Goal: Check status: Check status

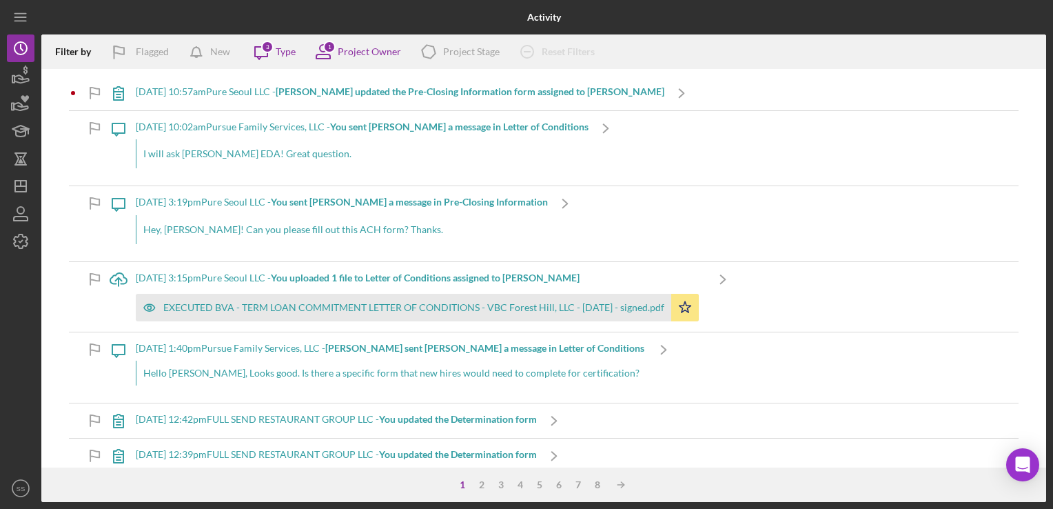
scroll to position [840, 0]
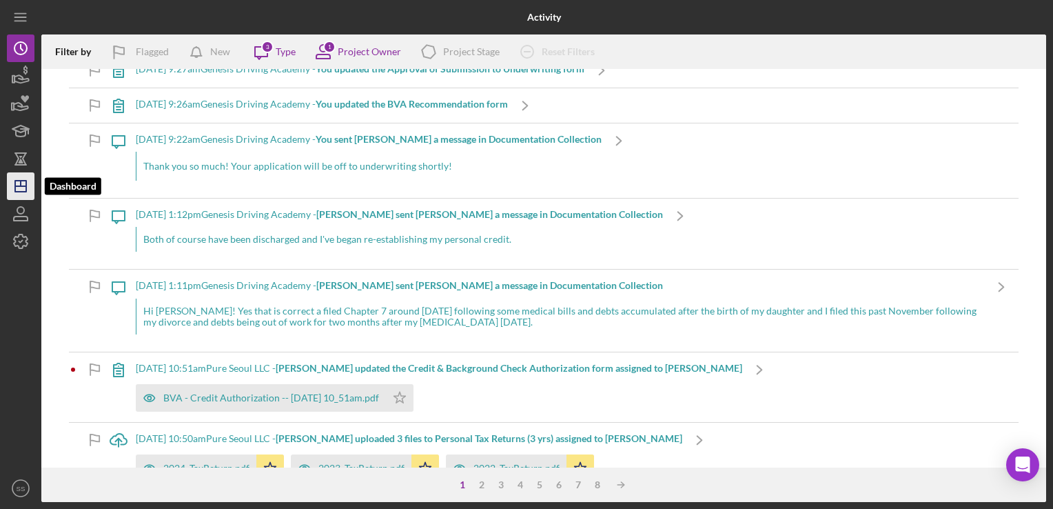
click at [10, 192] on icon "Icon/Dashboard" at bounding box center [20, 186] width 34 height 34
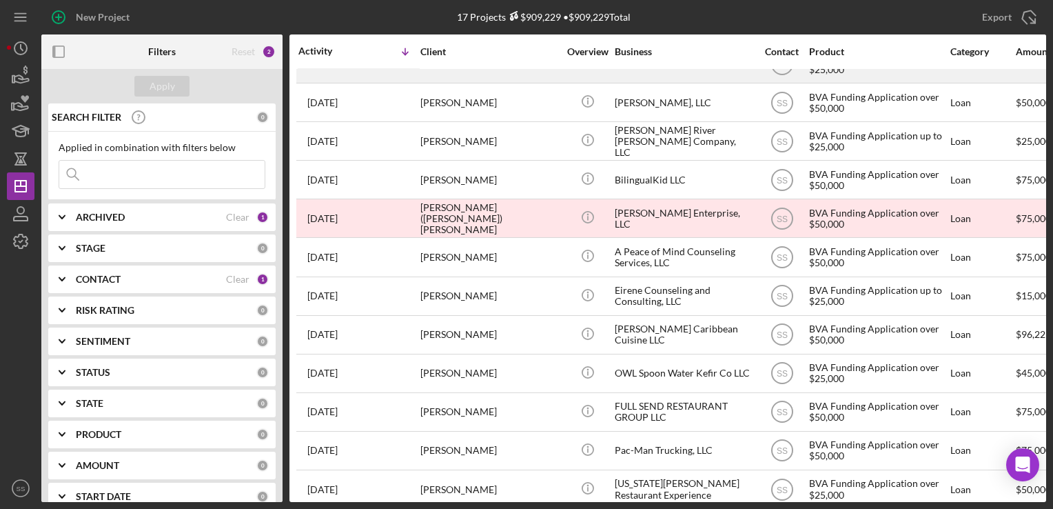
scroll to position [218, 0]
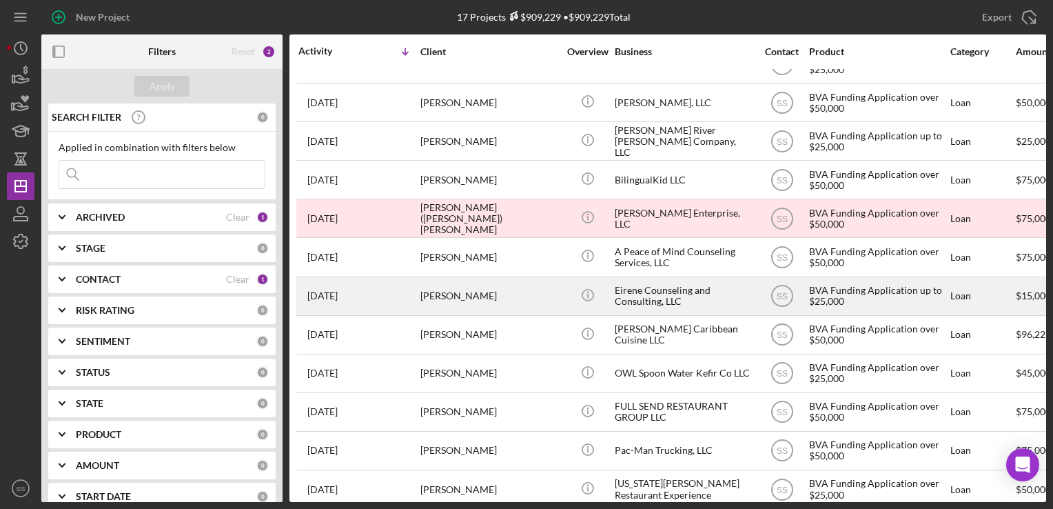
click at [476, 294] on div "Lauren Anderson" at bounding box center [489, 296] width 138 height 37
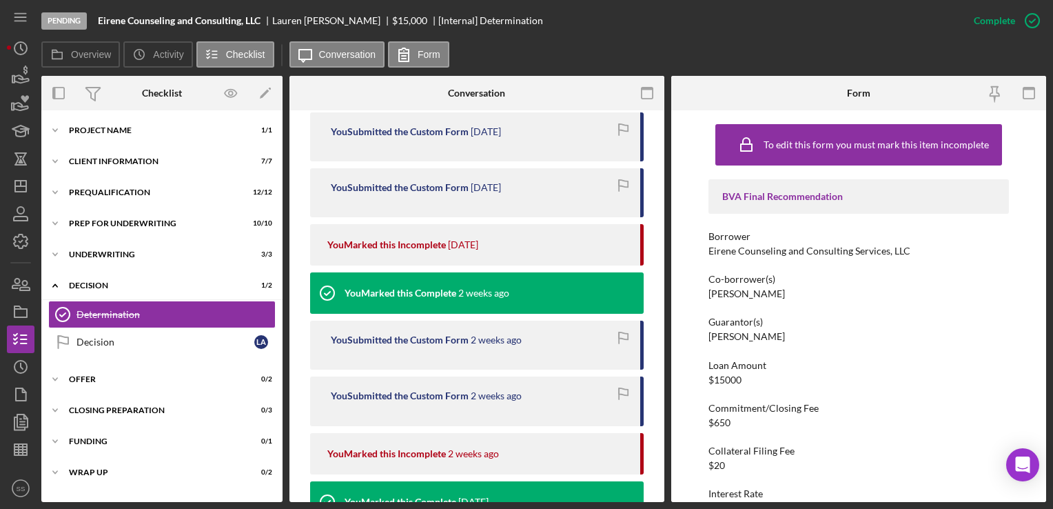
scroll to position [494, 0]
click at [132, 261] on div "Icon/Expander Underwriting 3 / 3" at bounding box center [161, 255] width 241 height 28
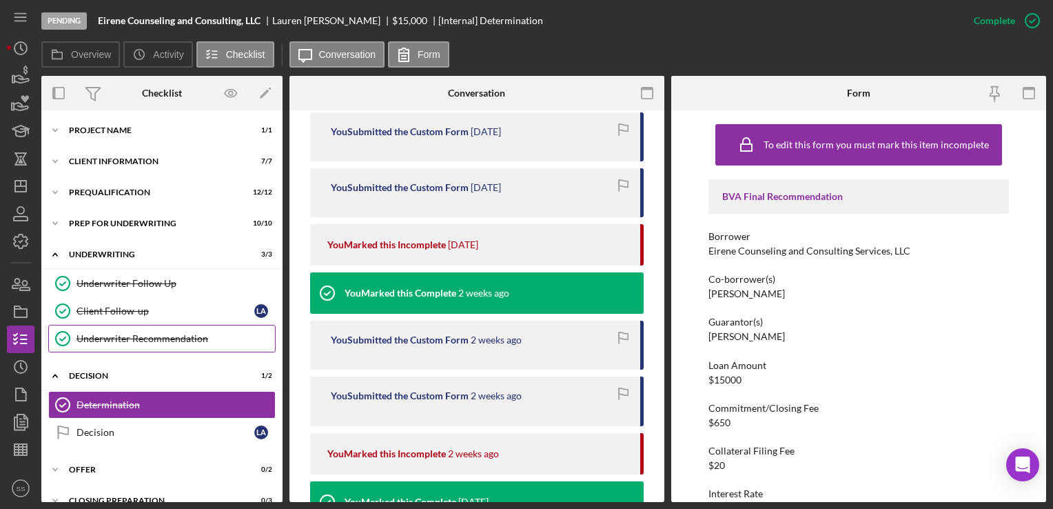
click at [136, 333] on div "Underwriter Recommendation" at bounding box center [176, 338] width 199 height 11
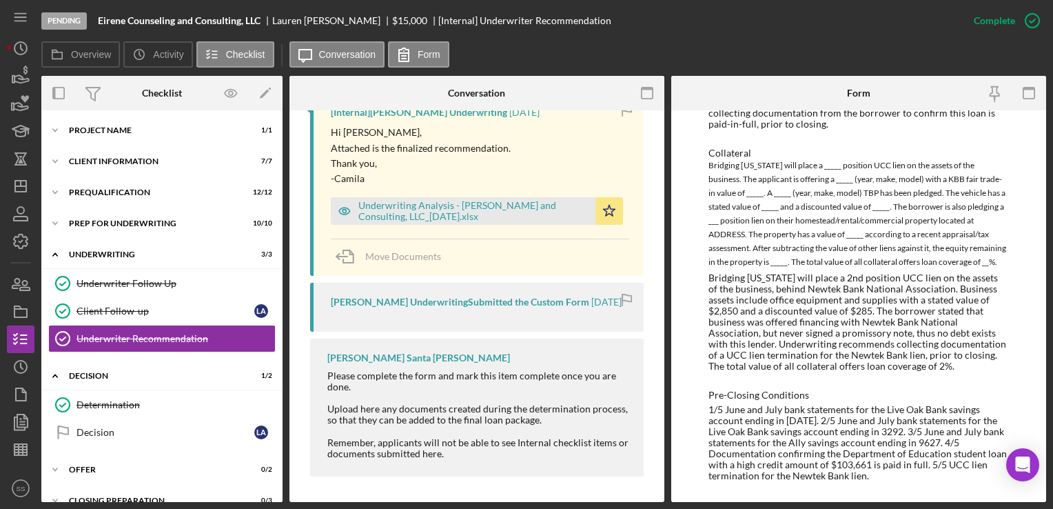
scroll to position [512, 0]
click at [502, 198] on div "Underwriting Analysis - Eirene Counseling and Consulting, LLC_08.15.25.xlsx" at bounding box center [463, 212] width 265 height 28
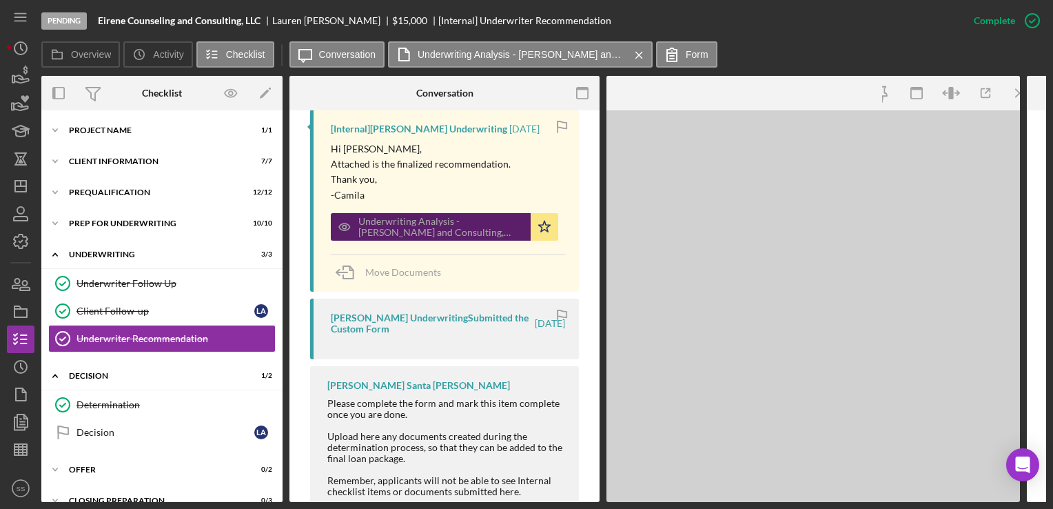
scroll to position [1632, 0]
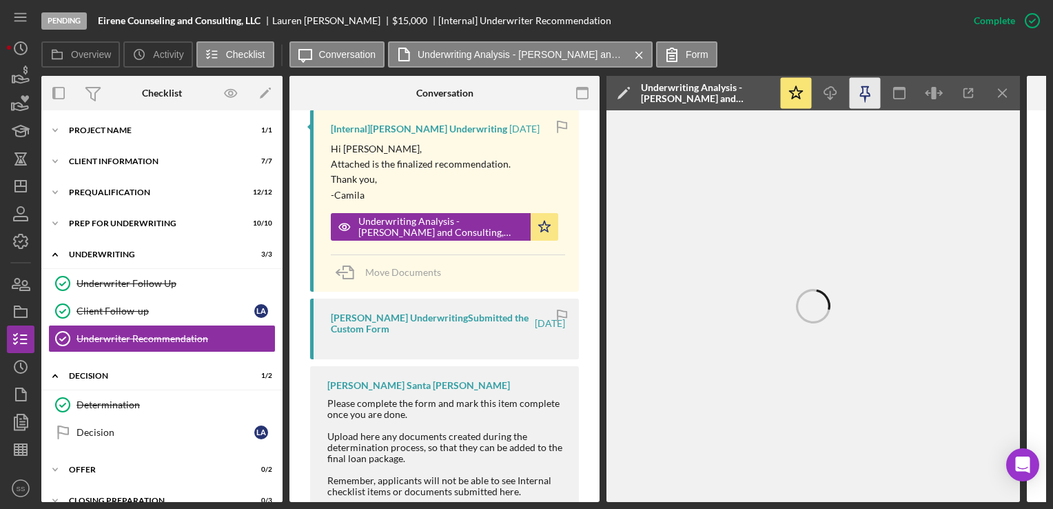
click at [865, 101] on icon "button" at bounding box center [865, 99] width 3 height 6
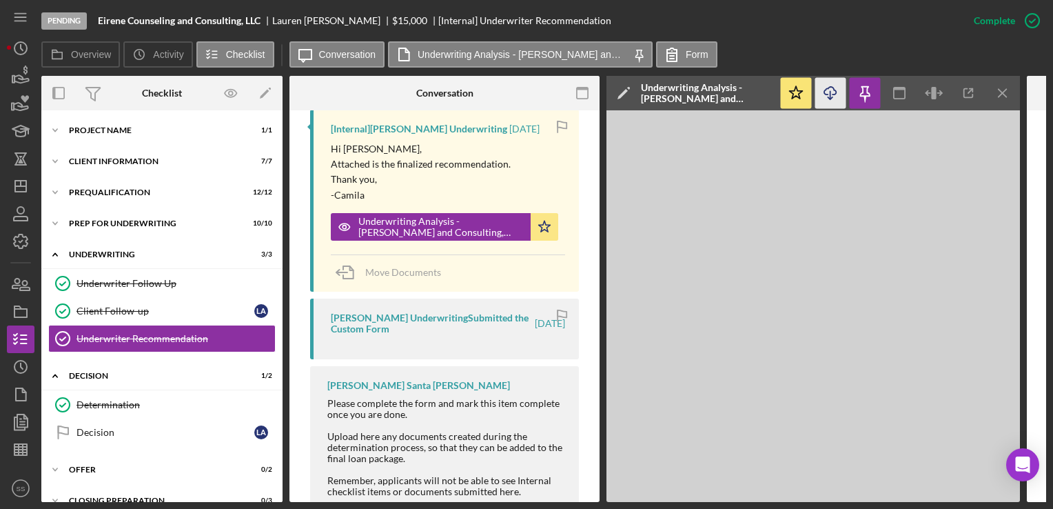
click at [836, 95] on icon "Icon/Download" at bounding box center [830, 93] width 31 height 31
click at [105, 164] on div "Client Information" at bounding box center [167, 161] width 196 height 8
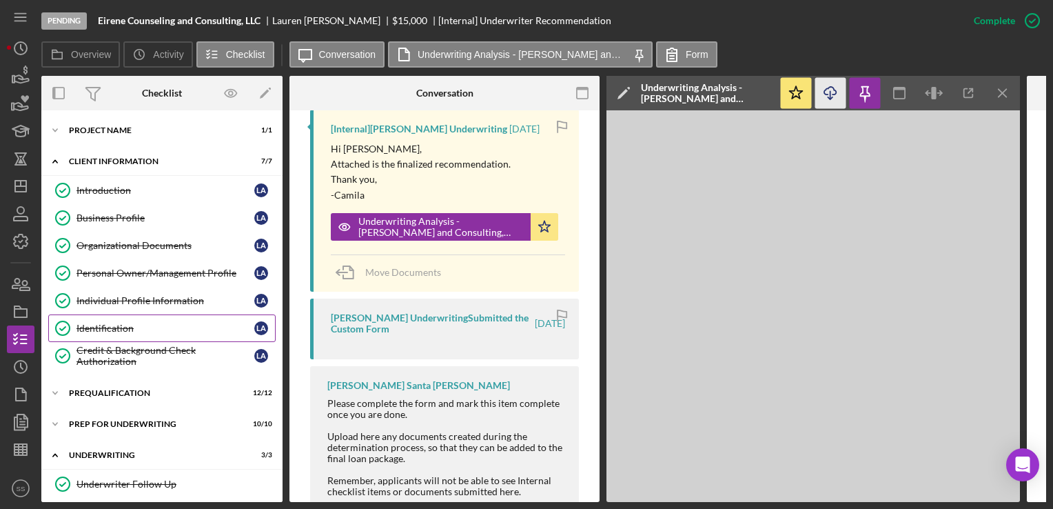
scroll to position [87, 0]
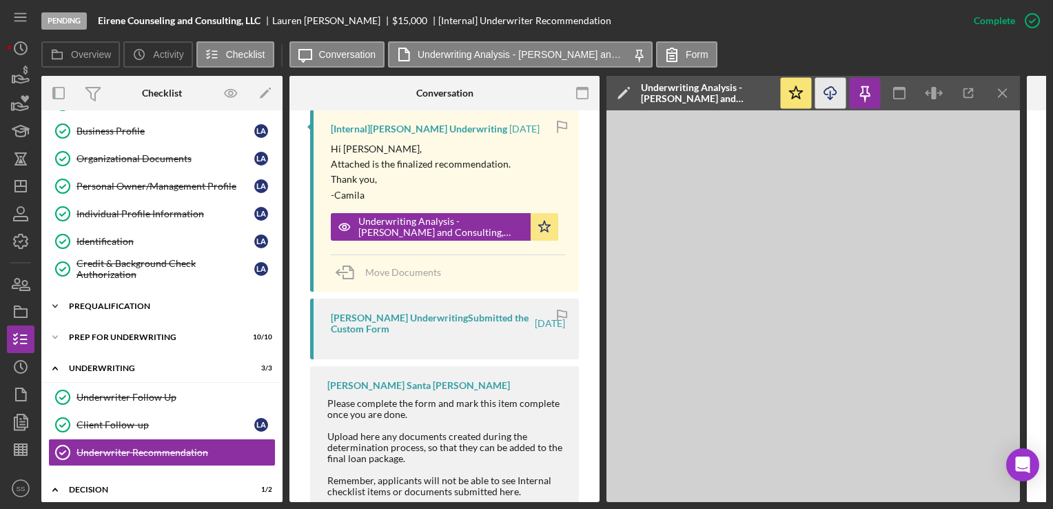
click at [155, 305] on div "Prequalification" at bounding box center [167, 306] width 196 height 8
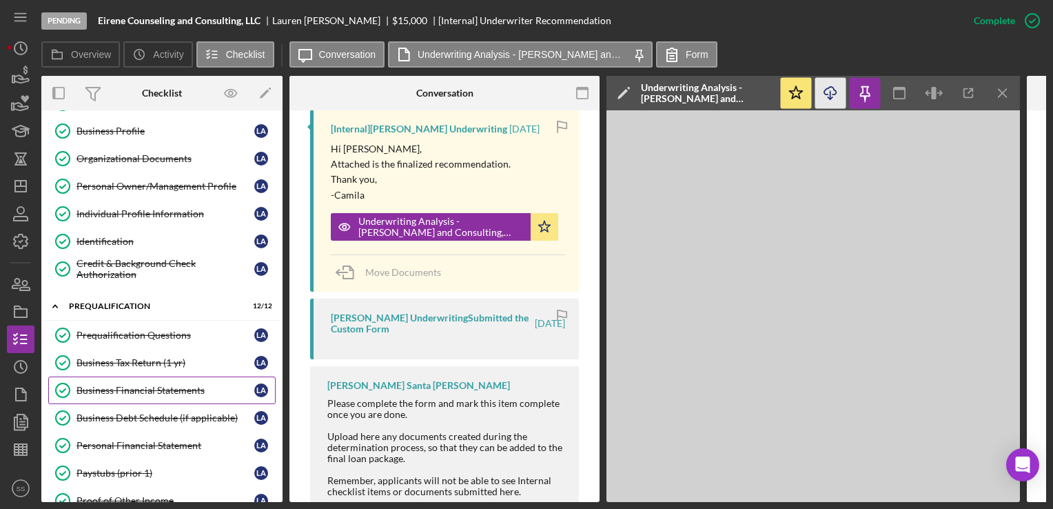
click at [149, 388] on div "Business Financial Statements" at bounding box center [166, 390] width 178 height 11
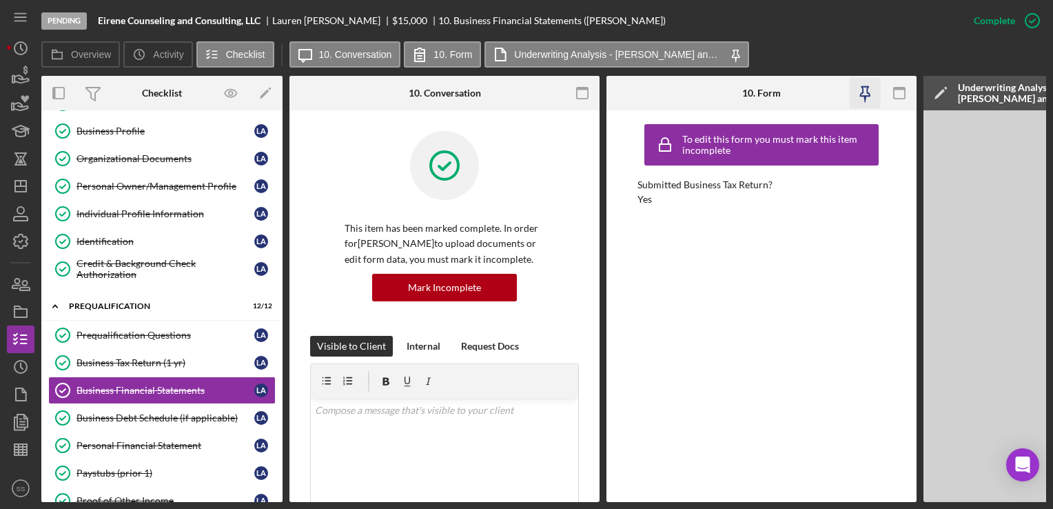
click at [868, 95] on icon "button" at bounding box center [865, 93] width 31 height 31
click at [866, 89] on icon "button" at bounding box center [865, 93] width 31 height 31
click at [985, 95] on div "Underwriting Analysis - Eirene Counseling and Consulting, LLC_08.15.25.xlsx" at bounding box center [1023, 93] width 131 height 22
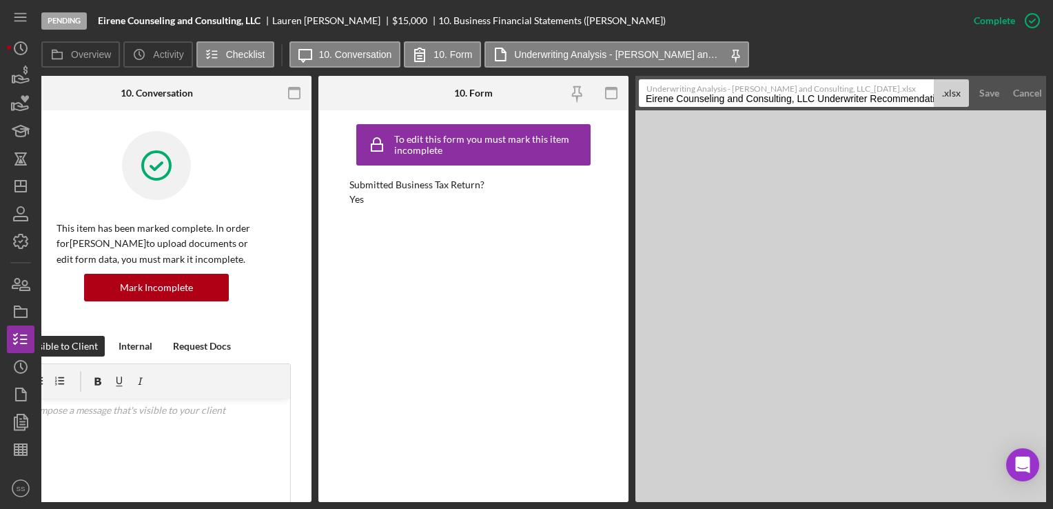
scroll to position [0, 290]
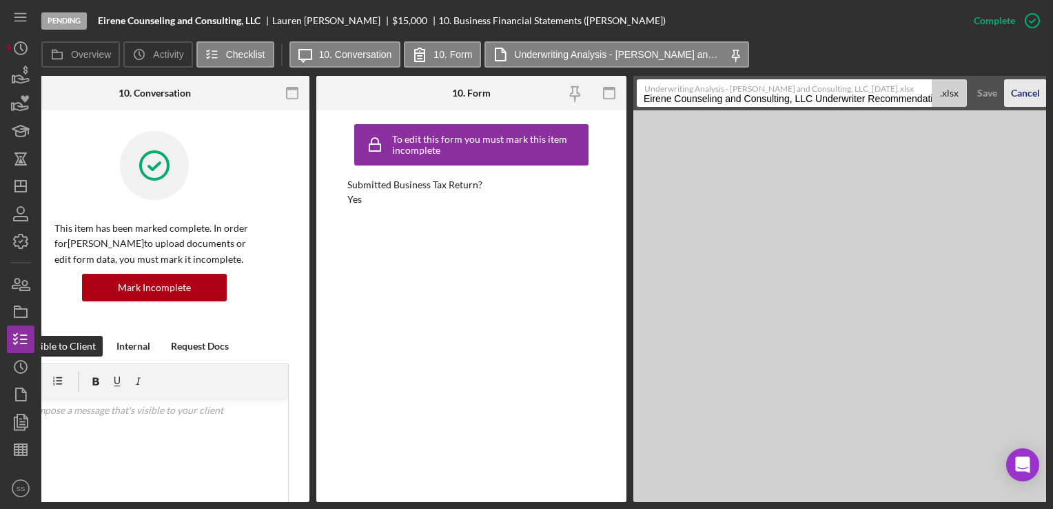
click at [1022, 87] on div "Cancel" at bounding box center [1025, 93] width 29 height 28
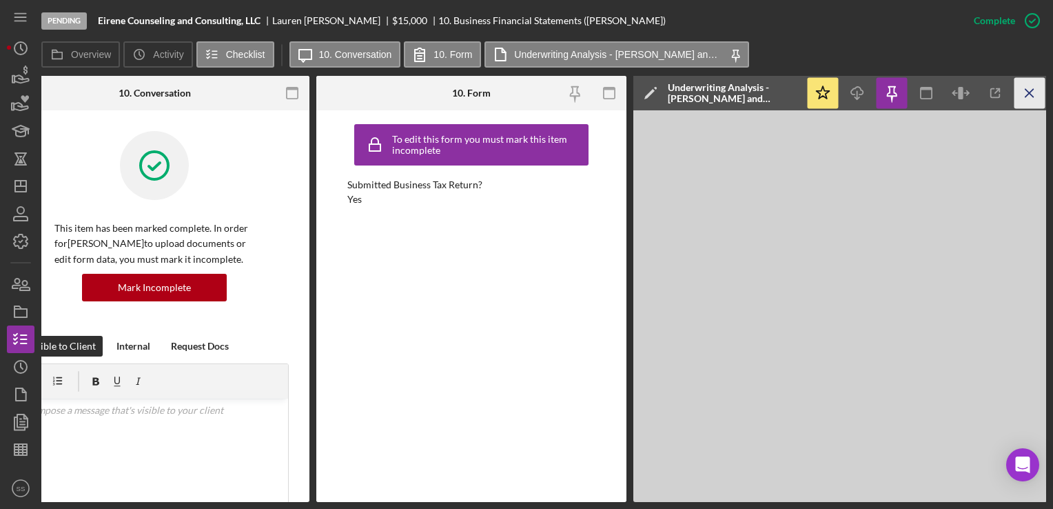
click at [1022, 87] on icon "Icon/Menu Close" at bounding box center [1030, 93] width 31 height 31
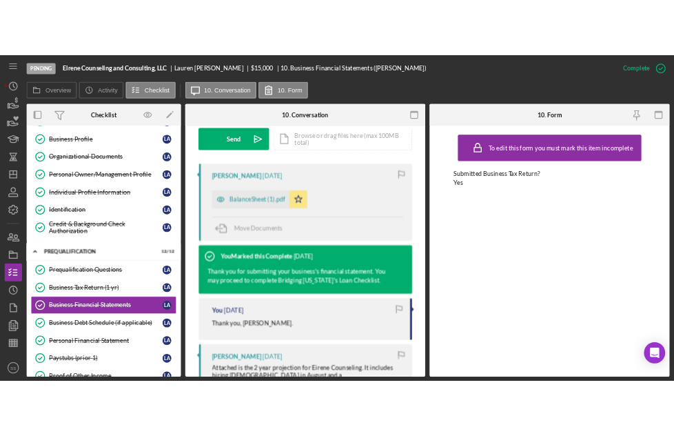
scroll to position [644, 0]
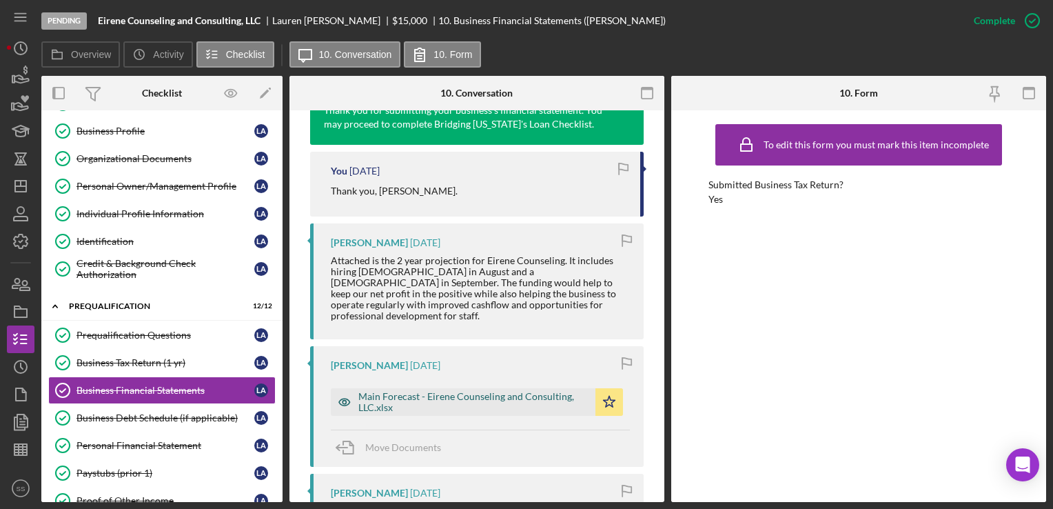
click at [392, 395] on div "Main Forecast - Eirene Counseling and Consulting, LLC.xlsx" at bounding box center [473, 402] width 230 height 22
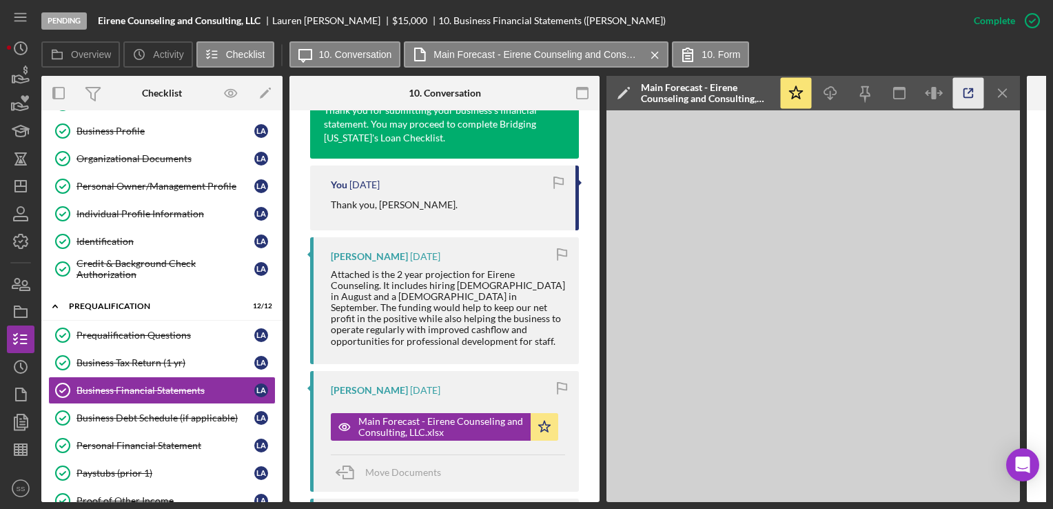
click at [967, 105] on icon "button" at bounding box center [968, 93] width 31 height 31
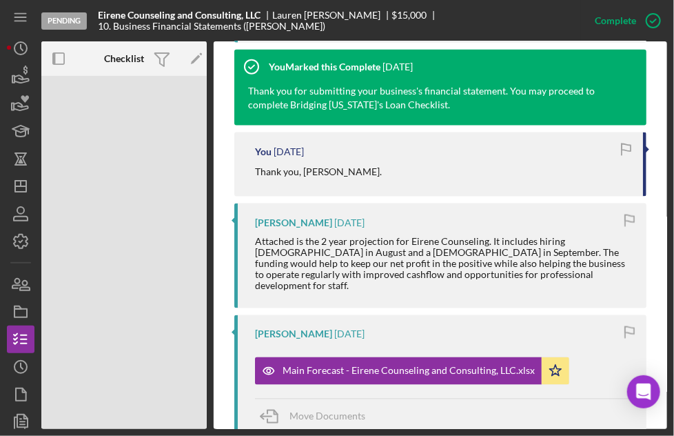
scroll to position [589, 0]
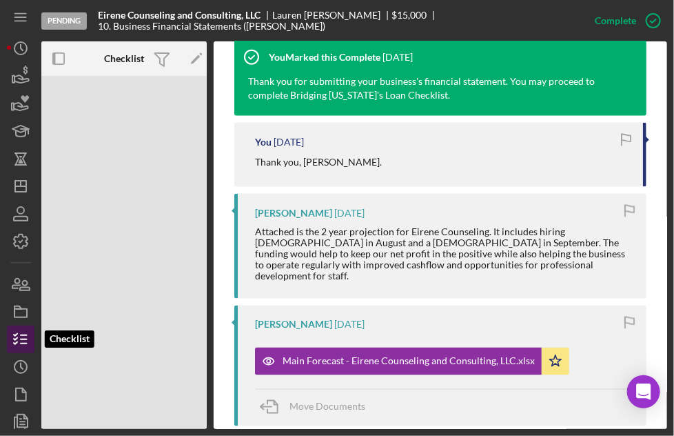
click at [26, 336] on icon "button" at bounding box center [20, 339] width 34 height 34
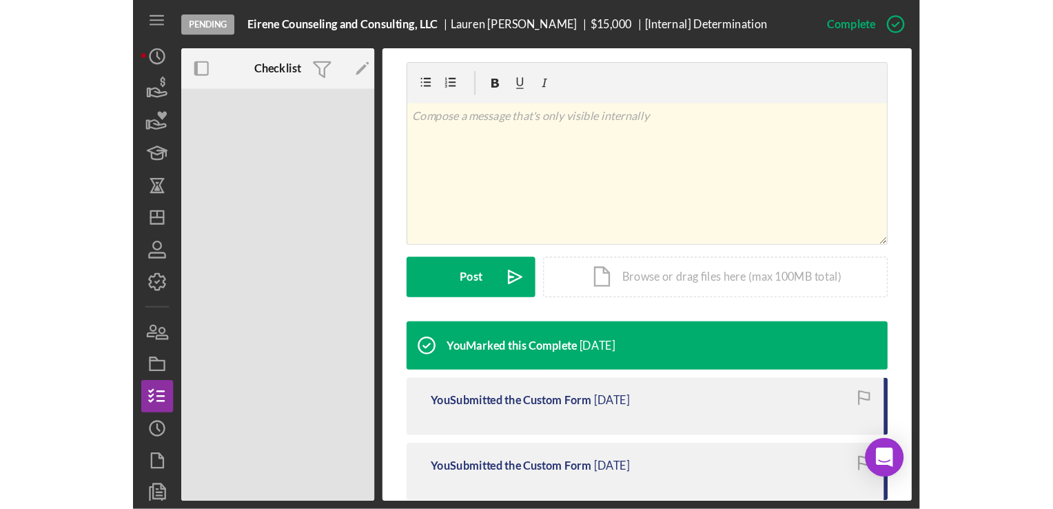
scroll to position [200, 0]
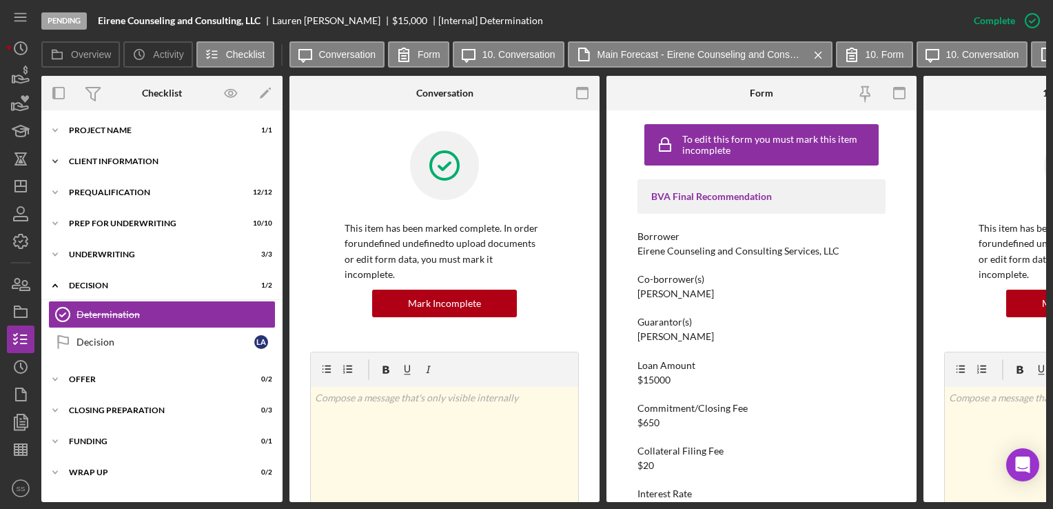
click at [108, 159] on div "Client Information" at bounding box center [167, 161] width 196 height 8
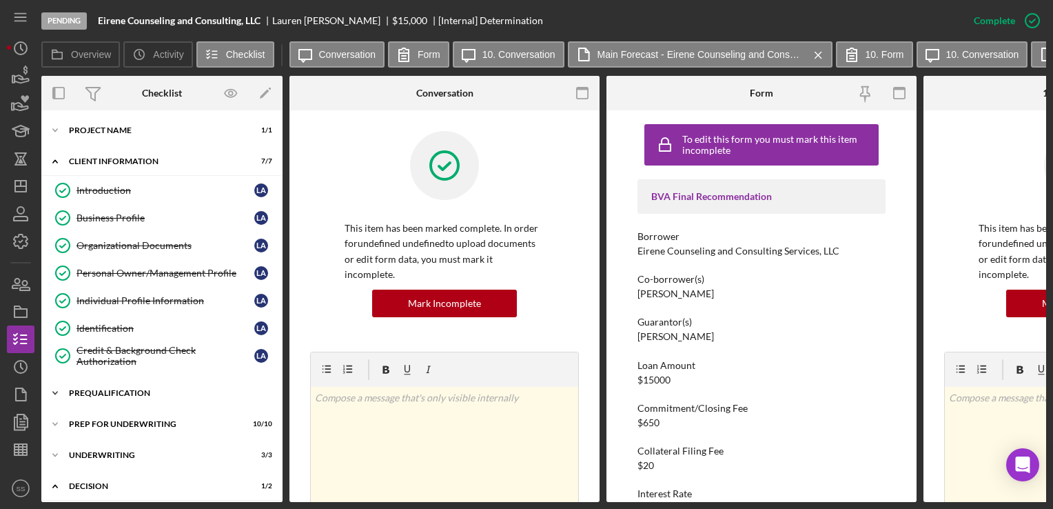
click at [116, 389] on div "Prequalification" at bounding box center [167, 393] width 196 height 8
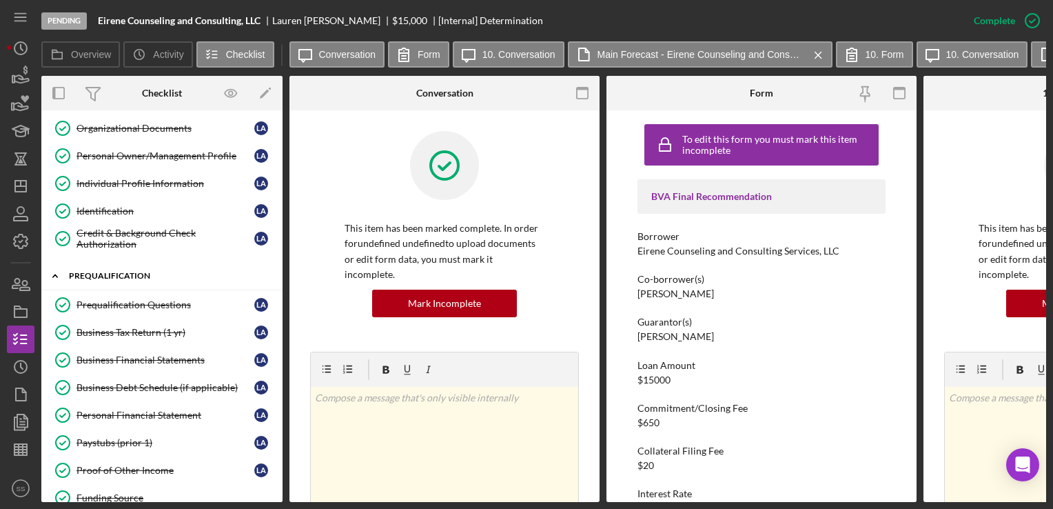
scroll to position [119, 0]
click at [117, 408] on div "Personal Financial Statement" at bounding box center [166, 413] width 178 height 11
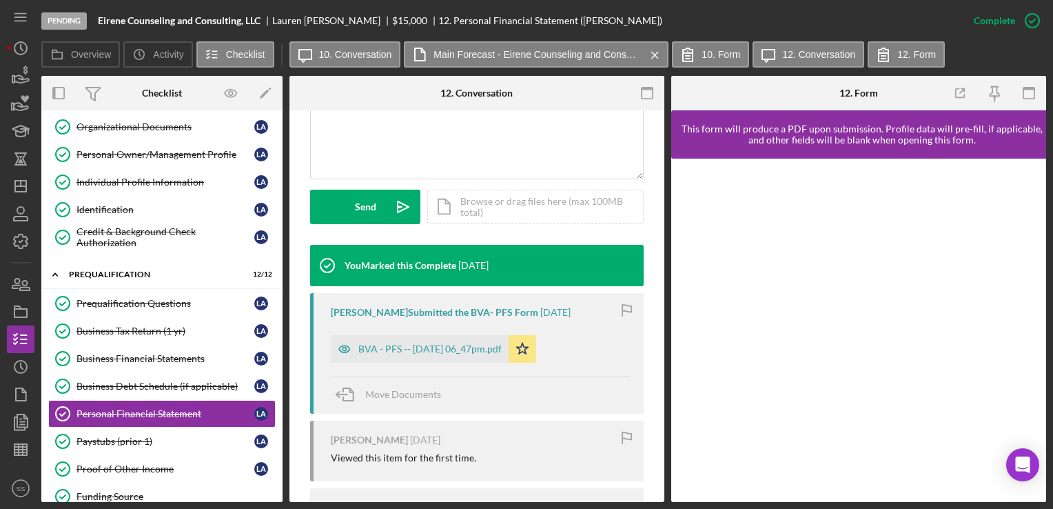
scroll to position [349, 0]
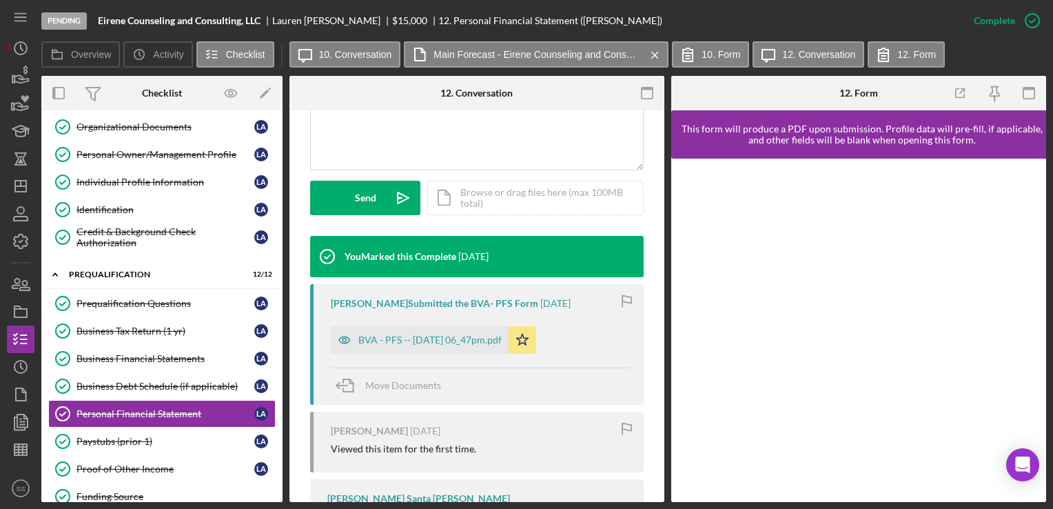
click at [479, 354] on div "Lauren Anderson Submitted the BVA- PFS Form 3 months ago BVA - PFS -- 2025-06-2…" at bounding box center [477, 344] width 334 height 121
click at [489, 343] on div "BVA - PFS -- [DATE] 06_47pm.pdf" at bounding box center [429, 339] width 143 height 11
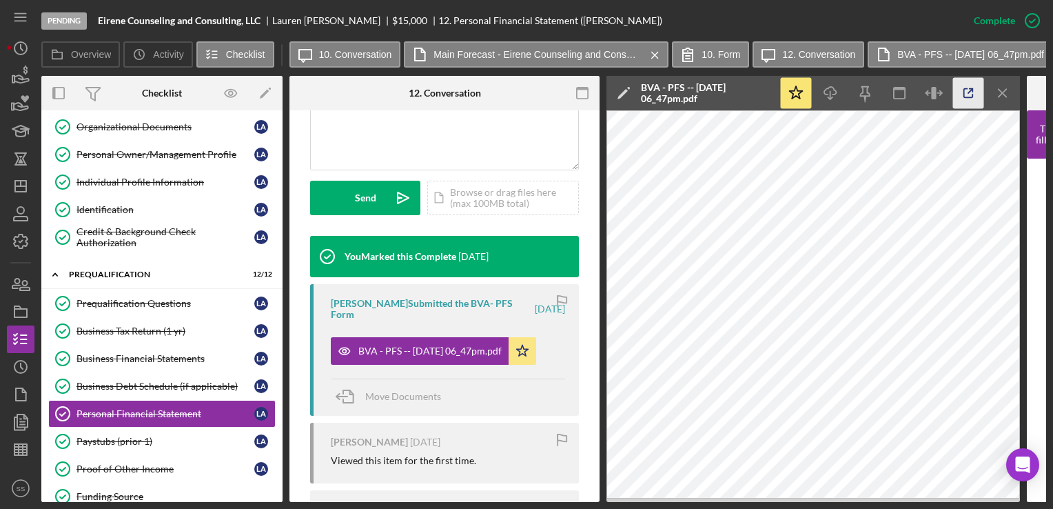
click at [969, 86] on icon "button" at bounding box center [968, 93] width 31 height 31
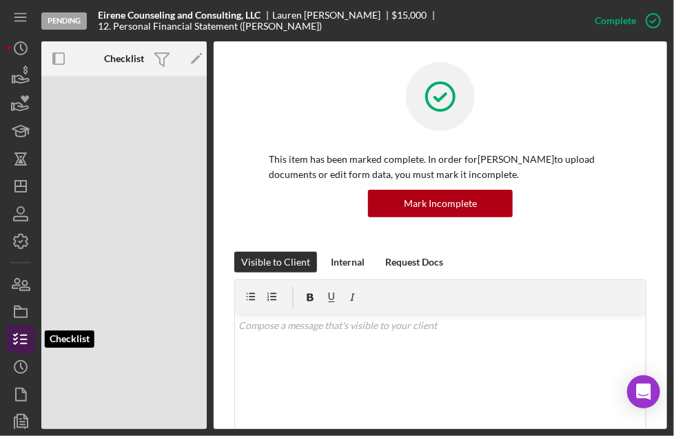
click at [18, 341] on icon "button" at bounding box center [20, 339] width 34 height 34
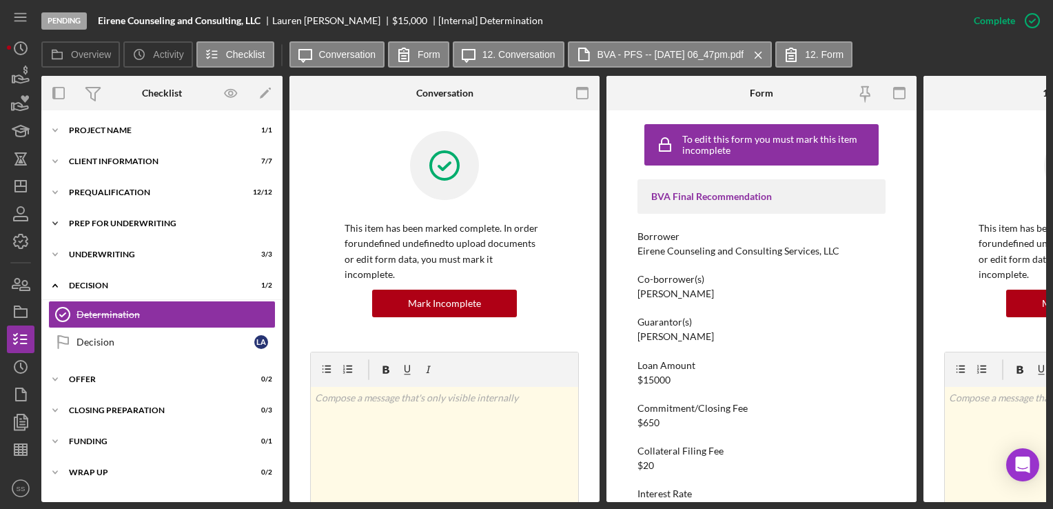
click at [114, 221] on div "Prep for Underwriting" at bounding box center [167, 223] width 196 height 8
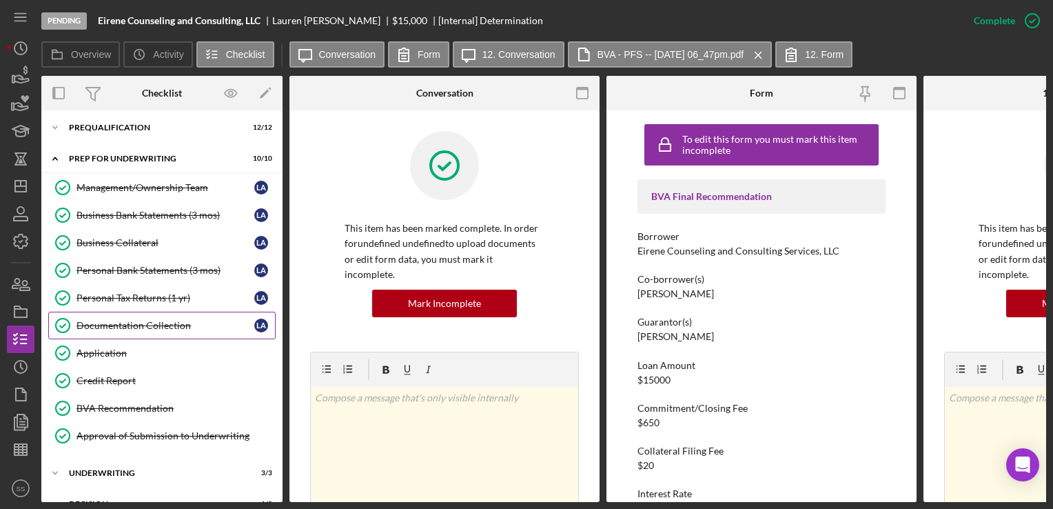
scroll to position [66, 0]
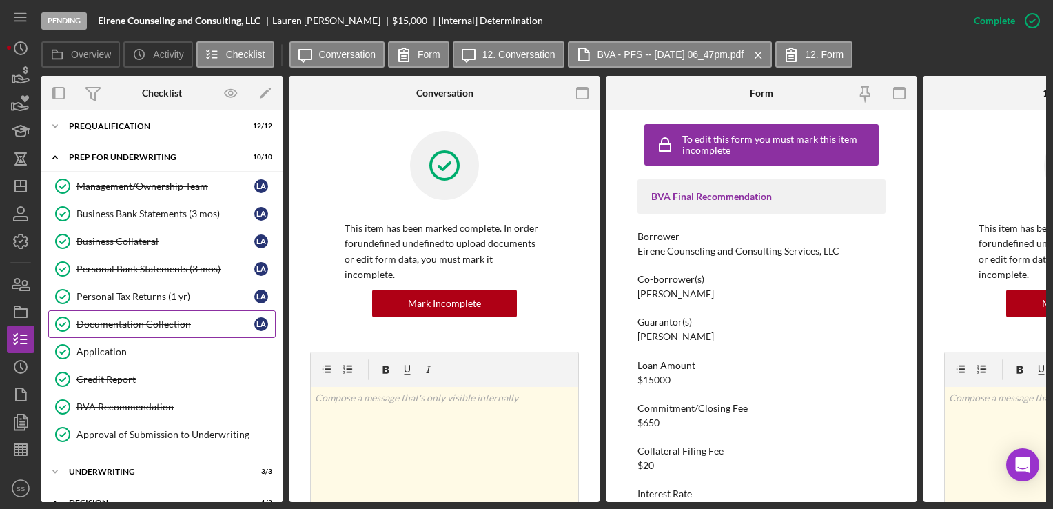
click at [113, 382] on div "Credit Report" at bounding box center [176, 379] width 199 height 11
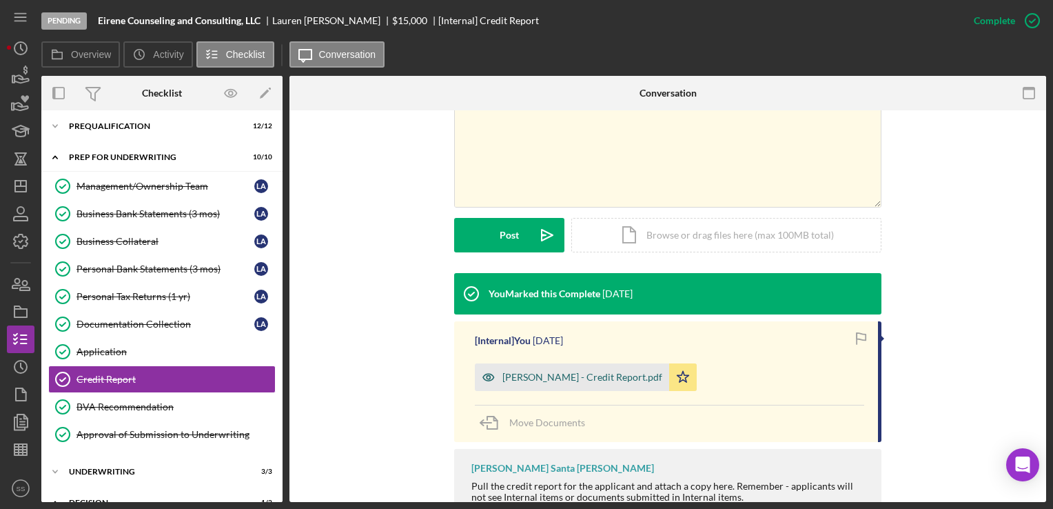
click at [565, 380] on div "Lauren Anderson - Credit Report.pdf" at bounding box center [582, 377] width 160 height 11
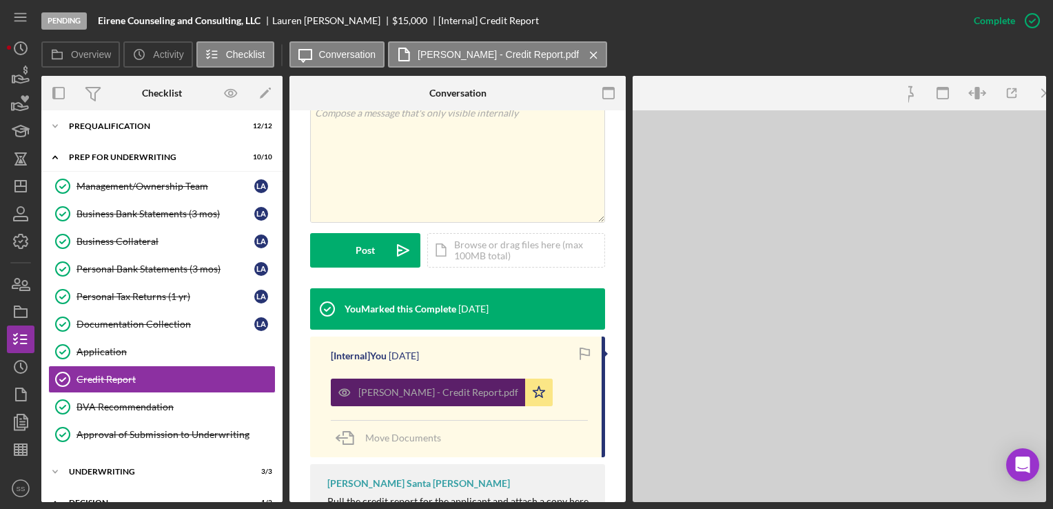
scroll to position [312, 0]
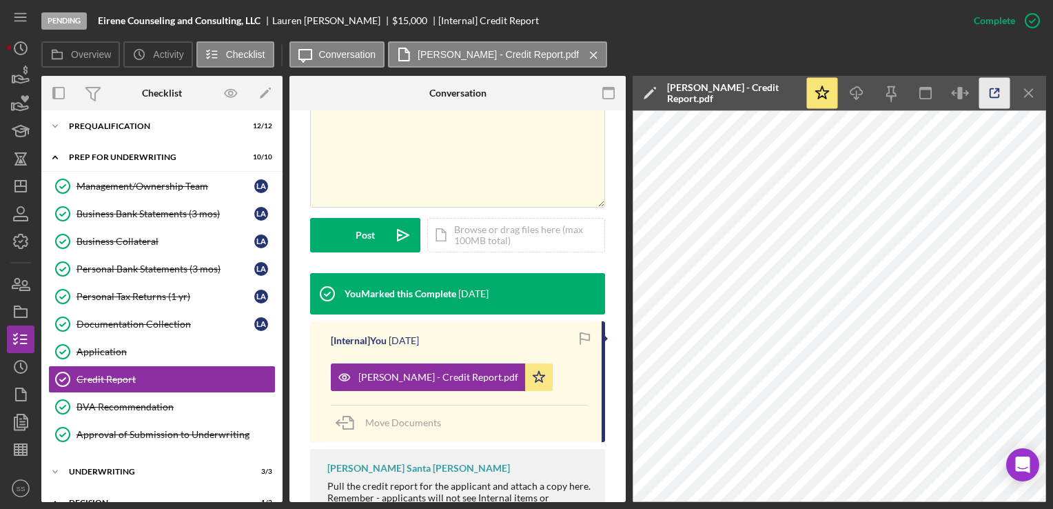
click at [997, 90] on line "button" at bounding box center [997, 91] width 4 height 4
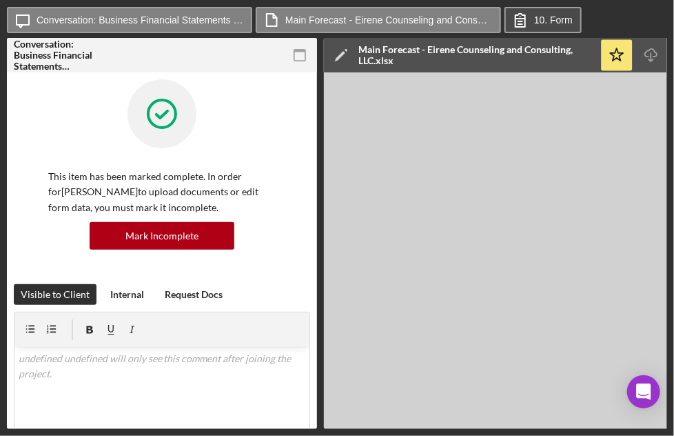
click at [540, 7] on div "Icon/Message Conversation: Business Financial Statements ([PERSON_NAME]) Main F…" at bounding box center [337, 21] width 660 height 28
click at [521, 25] on icon at bounding box center [520, 20] width 34 height 34
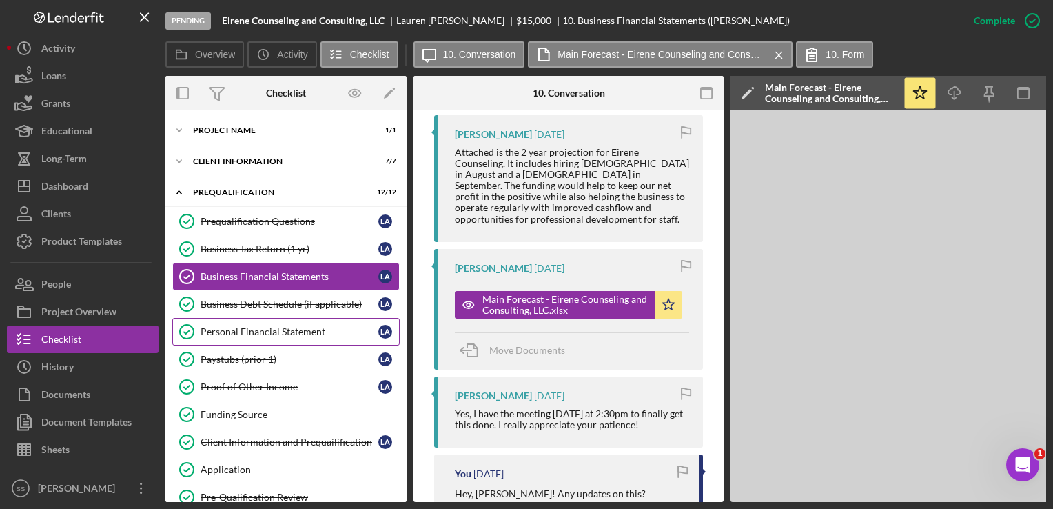
click at [276, 329] on div "Personal Financial Statement" at bounding box center [290, 331] width 178 height 11
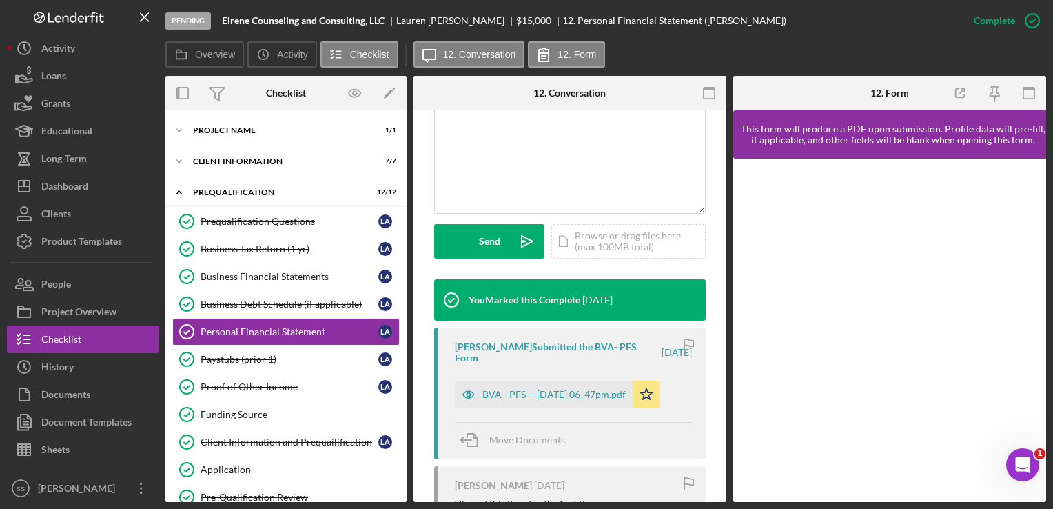
scroll to position [318, 0]
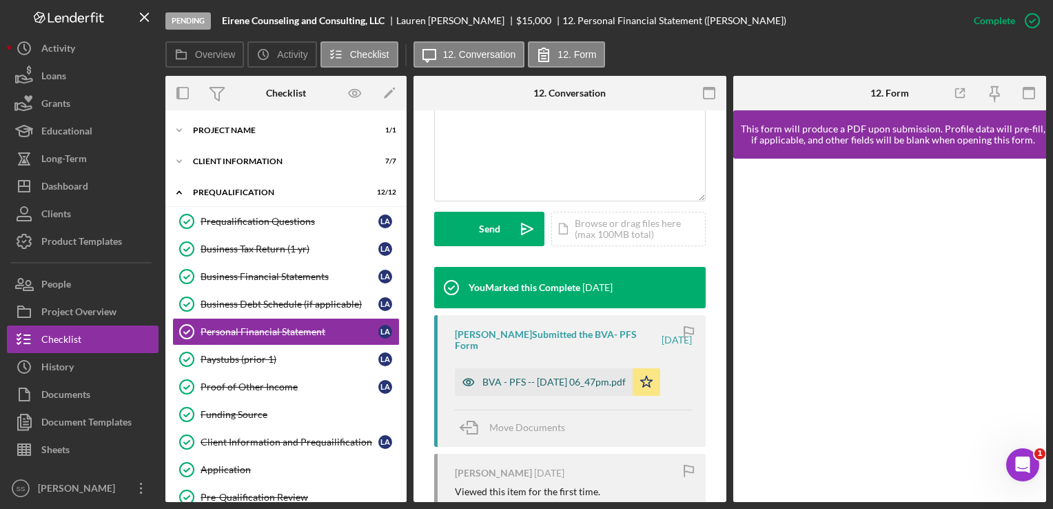
click at [568, 378] on div "BVA - PFS -- [DATE] 06_47pm.pdf" at bounding box center [553, 381] width 143 height 11
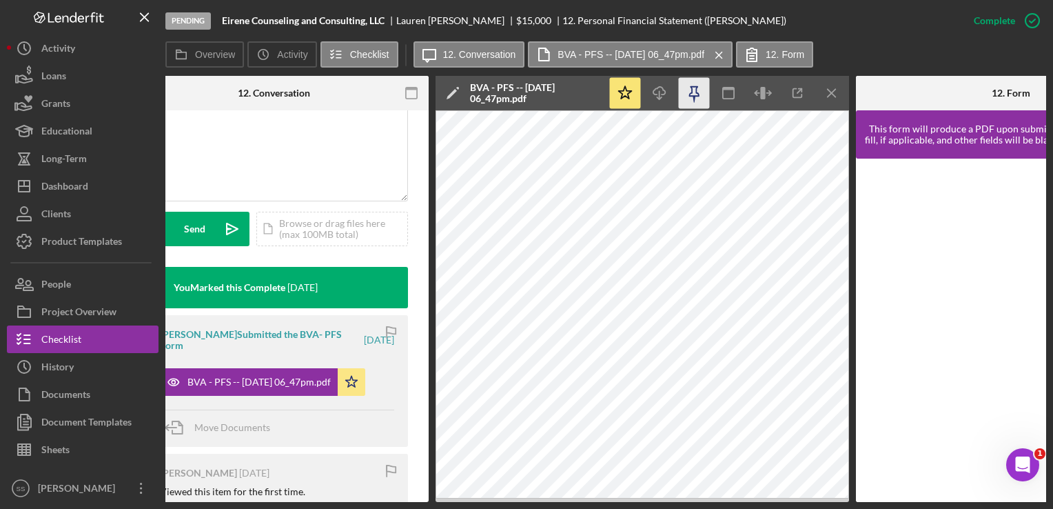
scroll to position [0, 295]
click at [800, 90] on icon "button" at bounding box center [797, 93] width 31 height 31
